Goal: Task Accomplishment & Management: Manage account settings

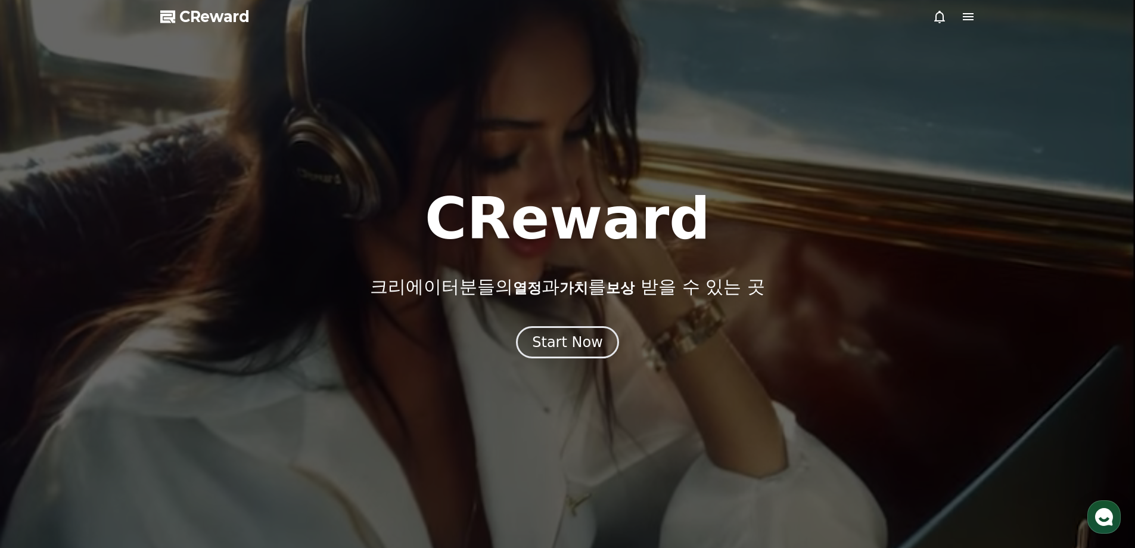
drag, startPoint x: 287, startPoint y: 496, endPoint x: 293, endPoint y: 486, distance: 12.1
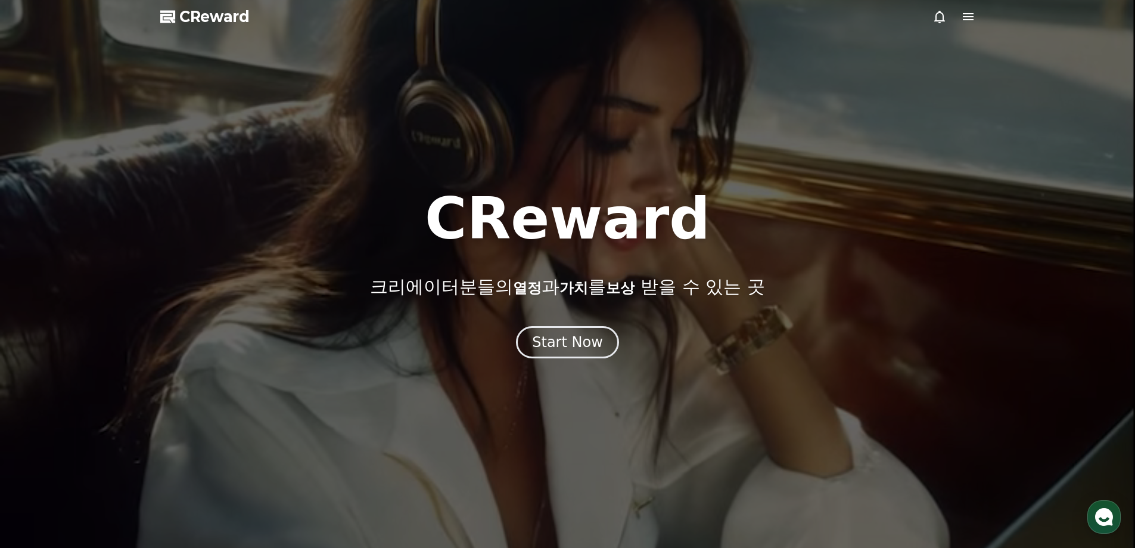
click at [287, 496] on div at bounding box center [567, 274] width 1135 height 548
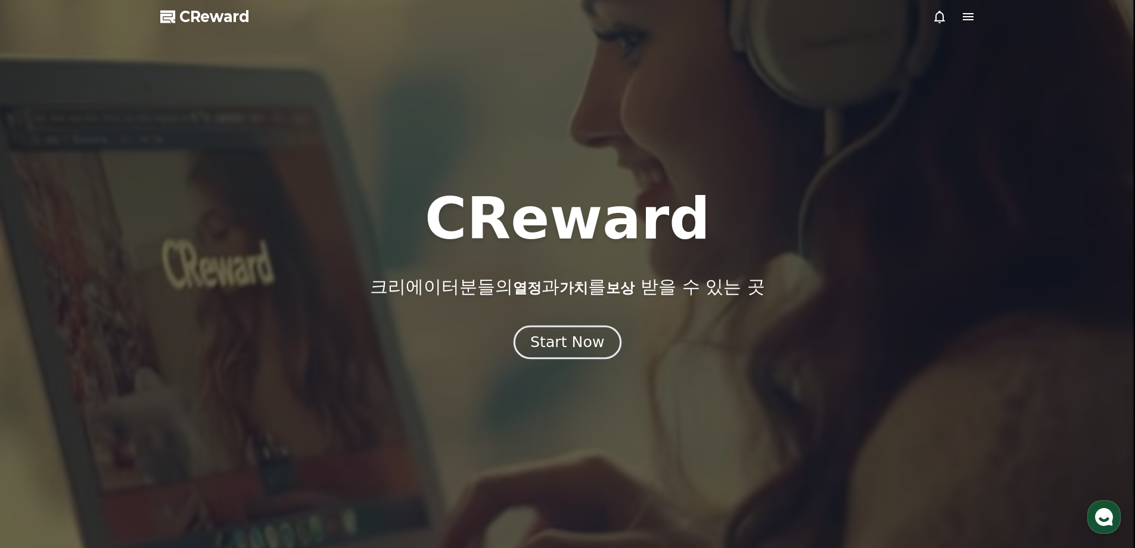
click at [603, 343] on button "Start Now" at bounding box center [568, 342] width 108 height 34
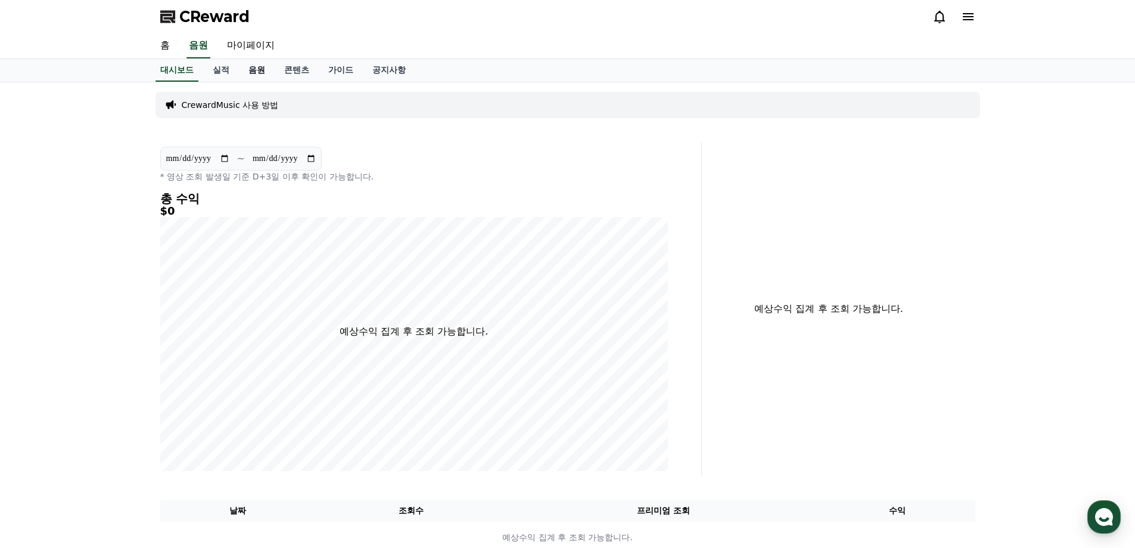
click at [265, 73] on link "음원" at bounding box center [257, 70] width 36 height 23
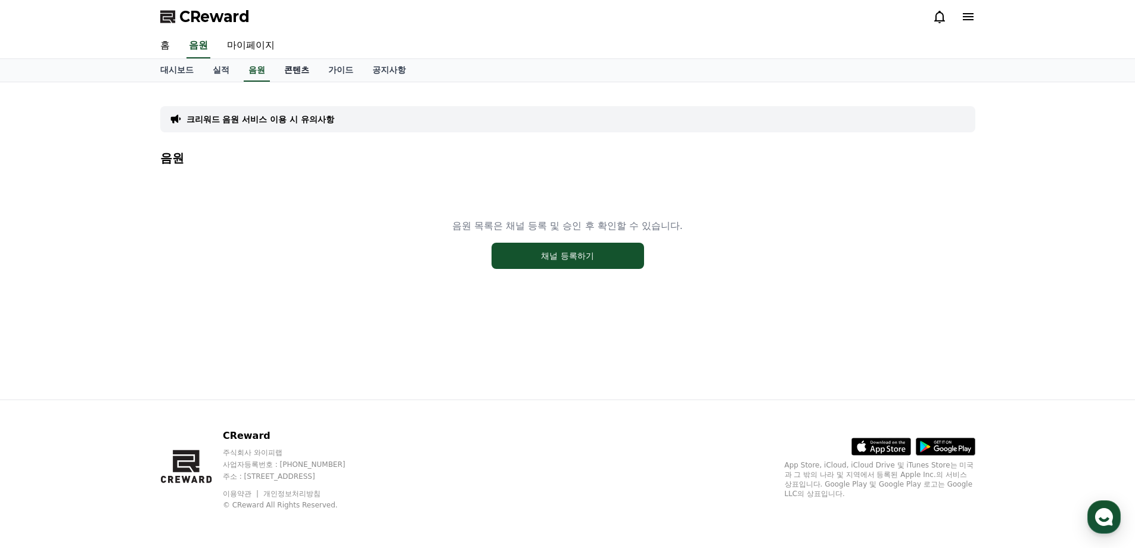
click at [291, 68] on link "콘텐츠" at bounding box center [297, 70] width 44 height 23
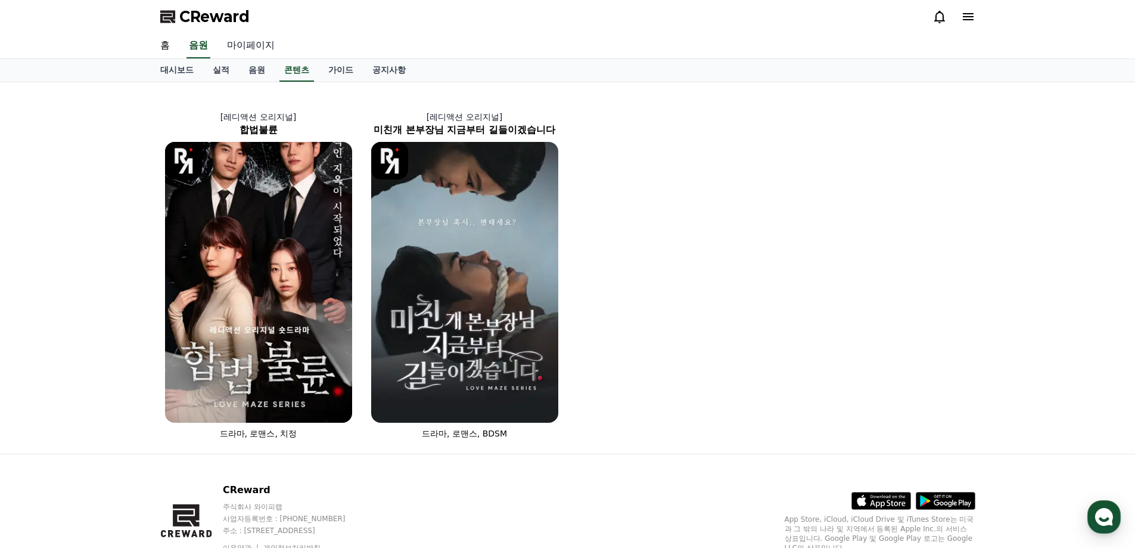
click at [253, 43] on link "마이페이지" at bounding box center [250, 45] width 67 height 25
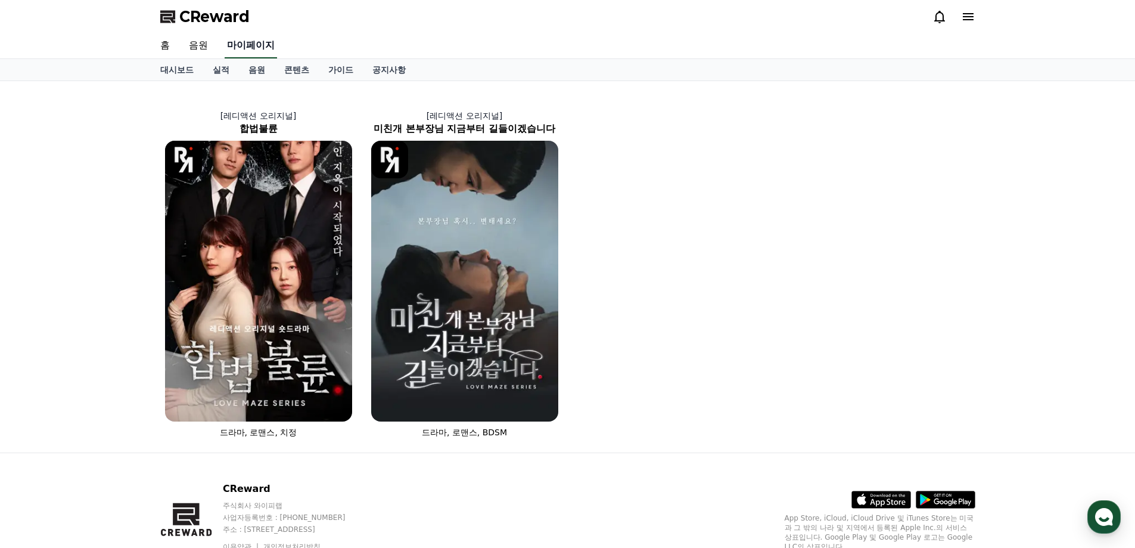
select select "**********"
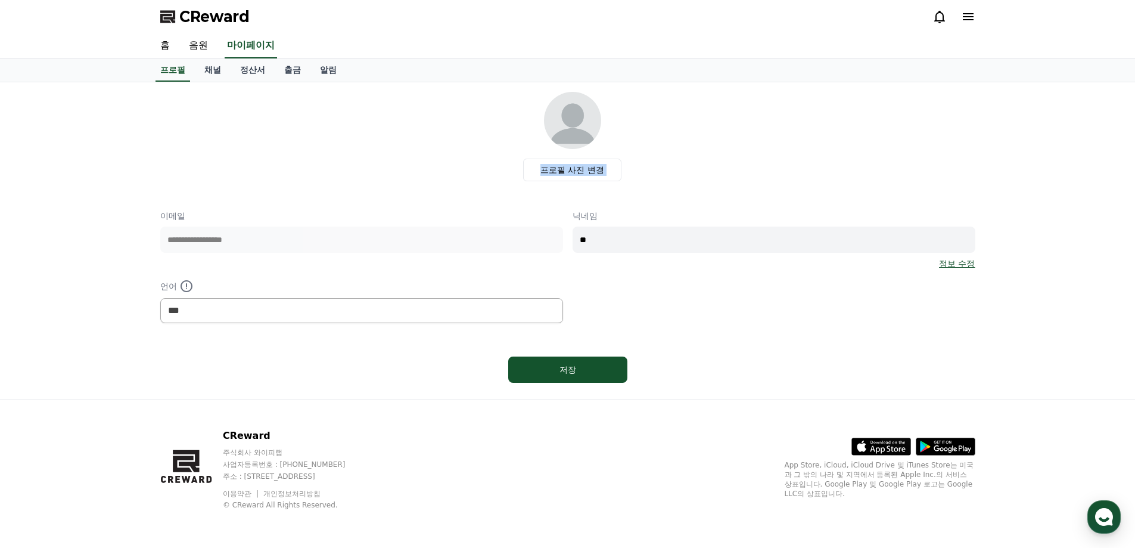
drag, startPoint x: 119, startPoint y: 164, endPoint x: 151, endPoint y: 105, distance: 67.2
click at [95, 193] on div "**********" at bounding box center [567, 240] width 1135 height 317
click at [192, 45] on link "음원" at bounding box center [198, 45] width 38 height 25
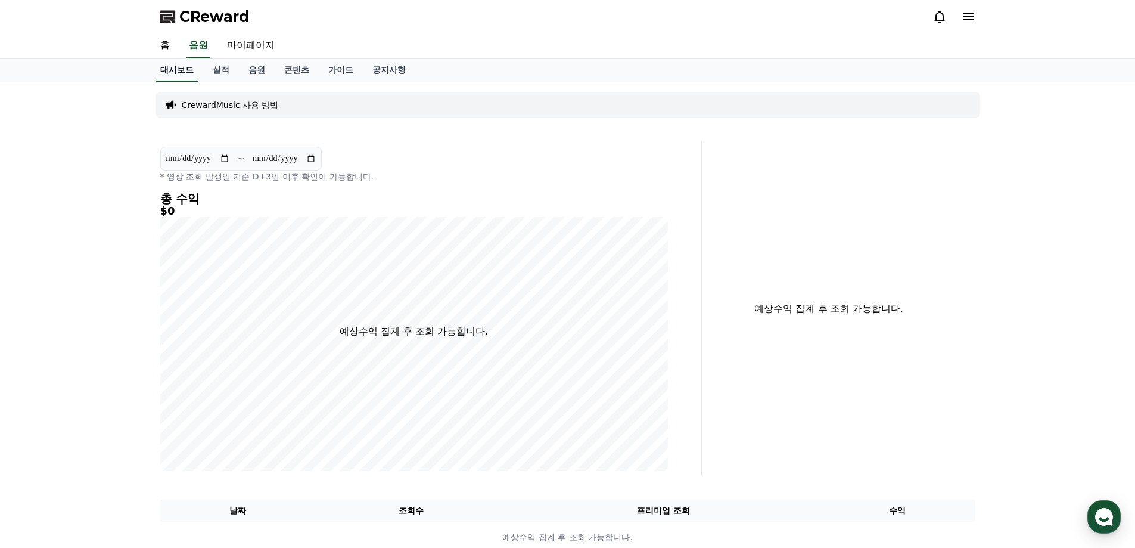
click at [176, 43] on link "홈" at bounding box center [165, 45] width 29 height 25
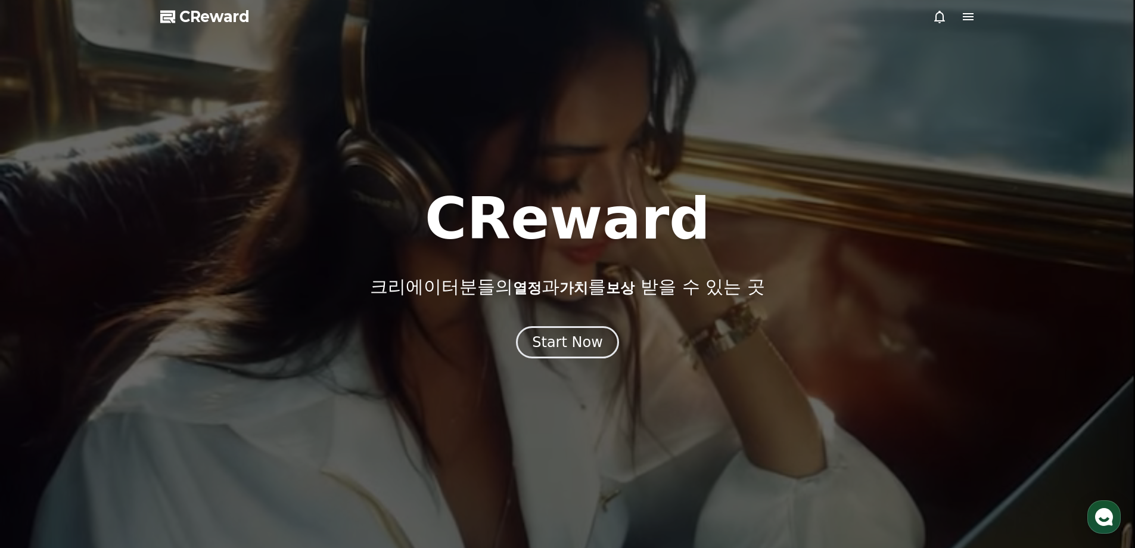
click at [215, 21] on span "CReward" at bounding box center [214, 16] width 70 height 19
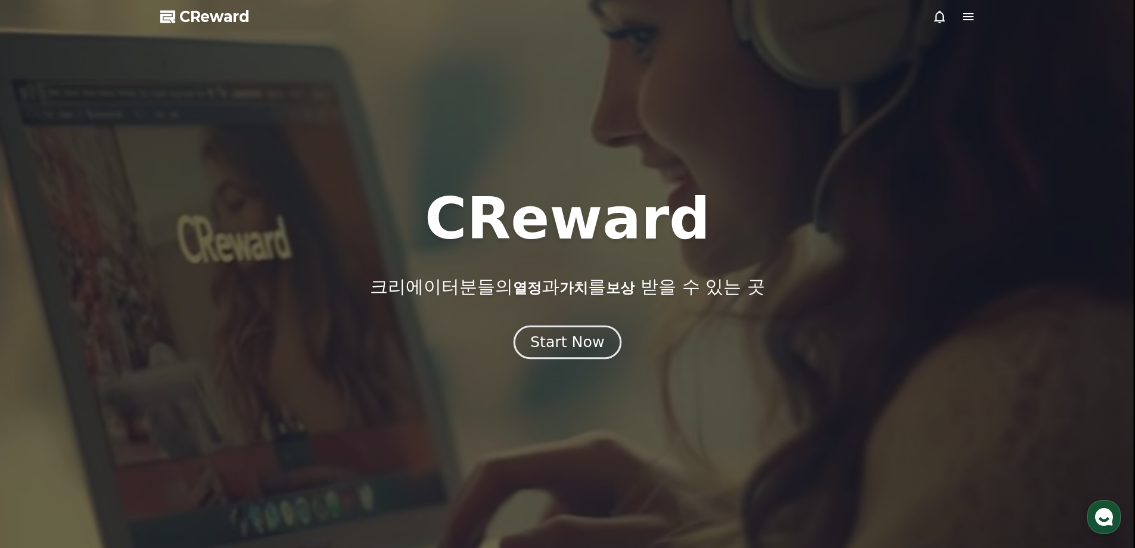
click at [521, 335] on button "Start Now" at bounding box center [568, 342] width 108 height 34
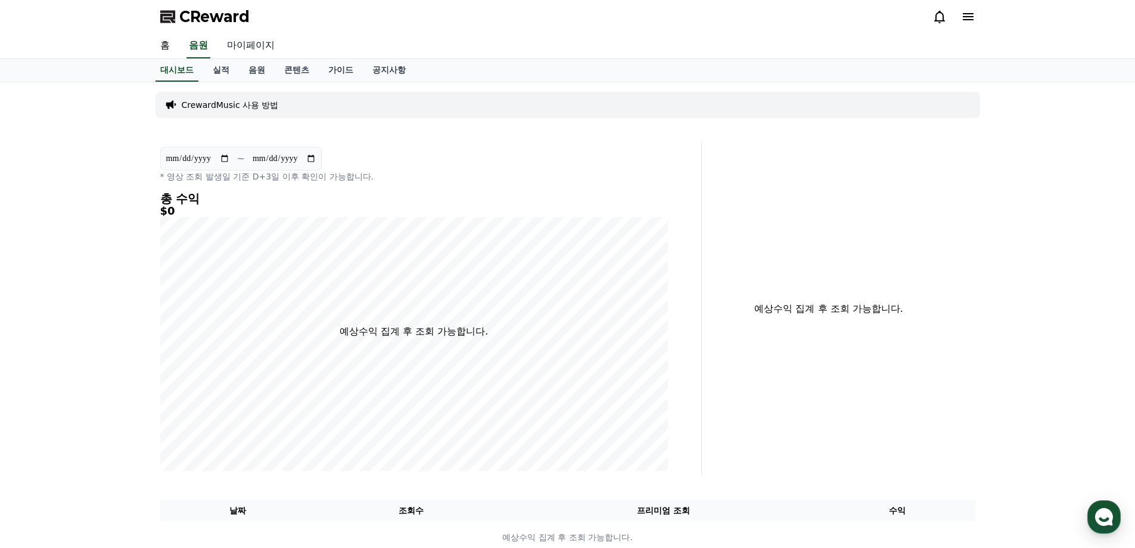
click at [242, 49] on link "마이페이지" at bounding box center [250, 45] width 67 height 25
select select "**********"
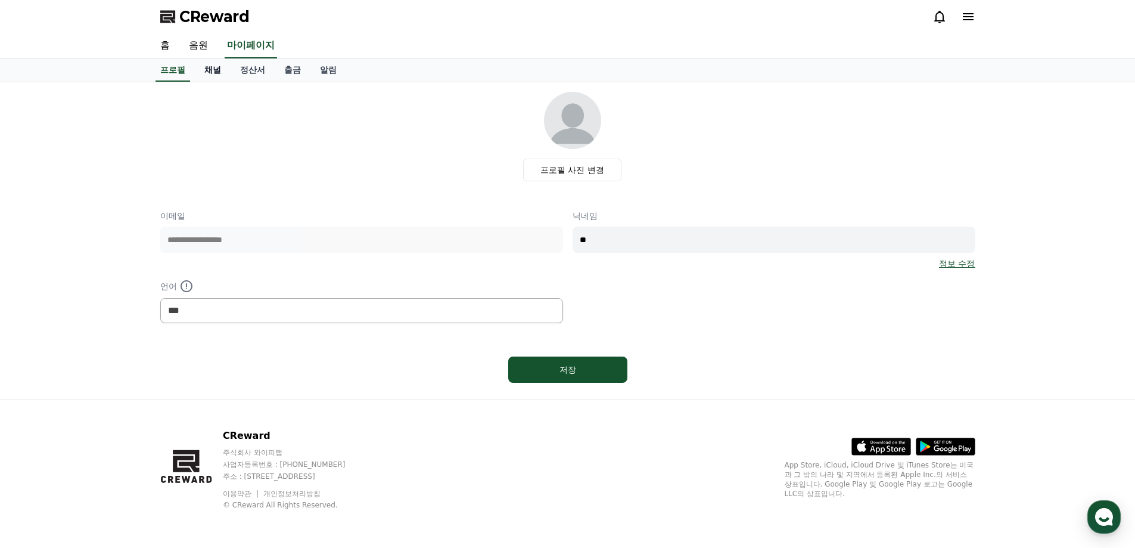
click at [215, 70] on link "채널" at bounding box center [213, 70] width 36 height 23
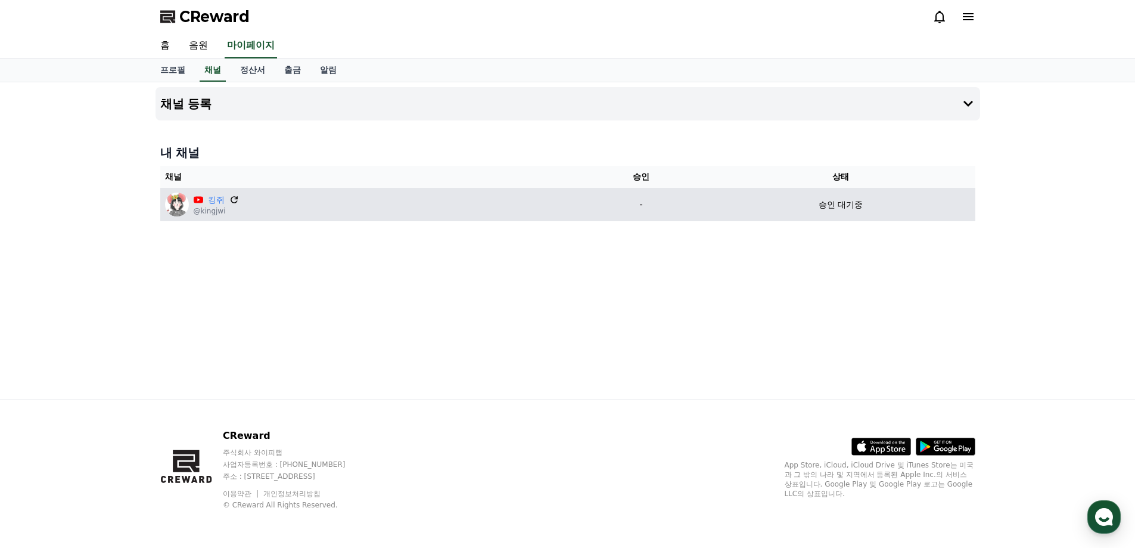
click at [234, 200] on icon at bounding box center [234, 199] width 11 height 11
